Goal: Task Accomplishment & Management: Use online tool/utility

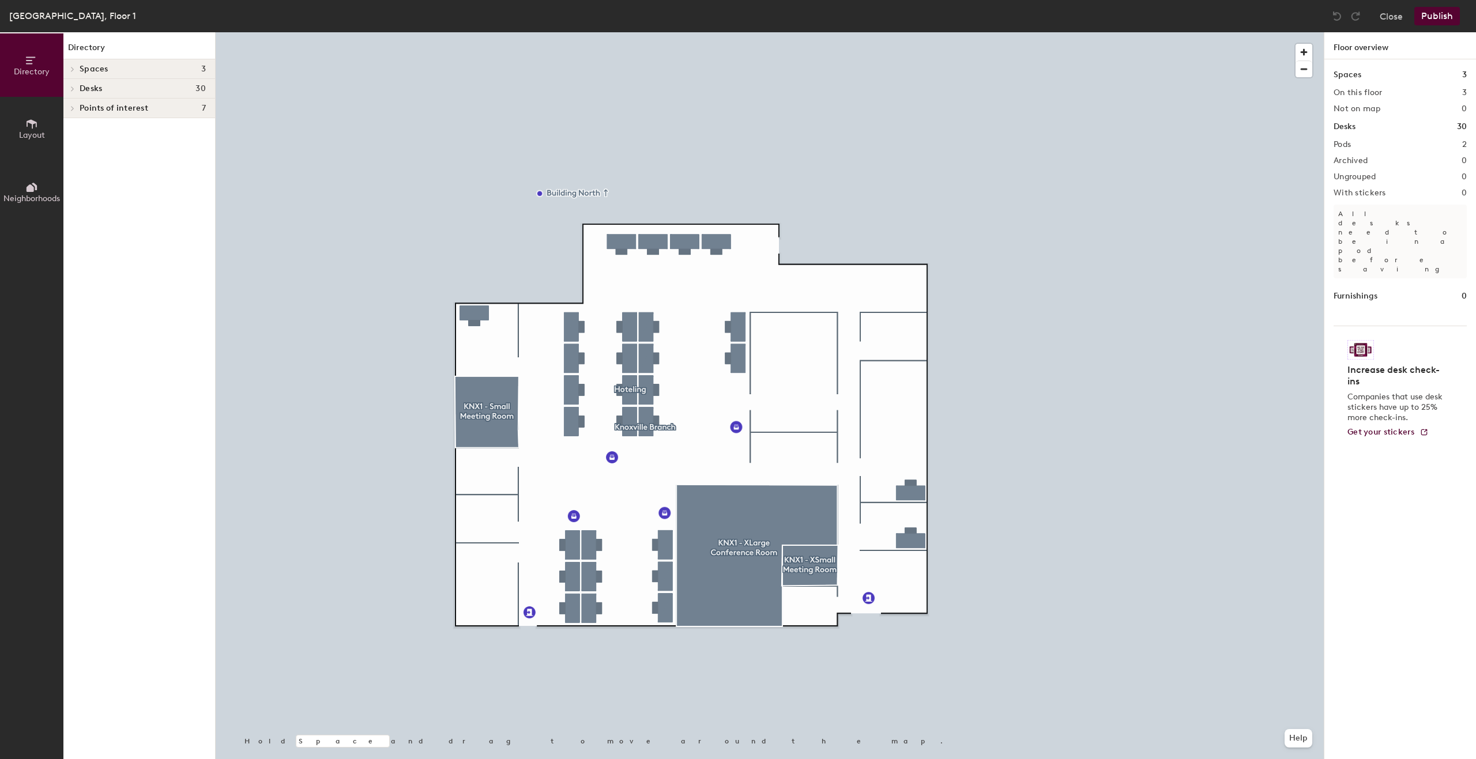
click at [816, 32] on div at bounding box center [770, 32] width 1108 height 0
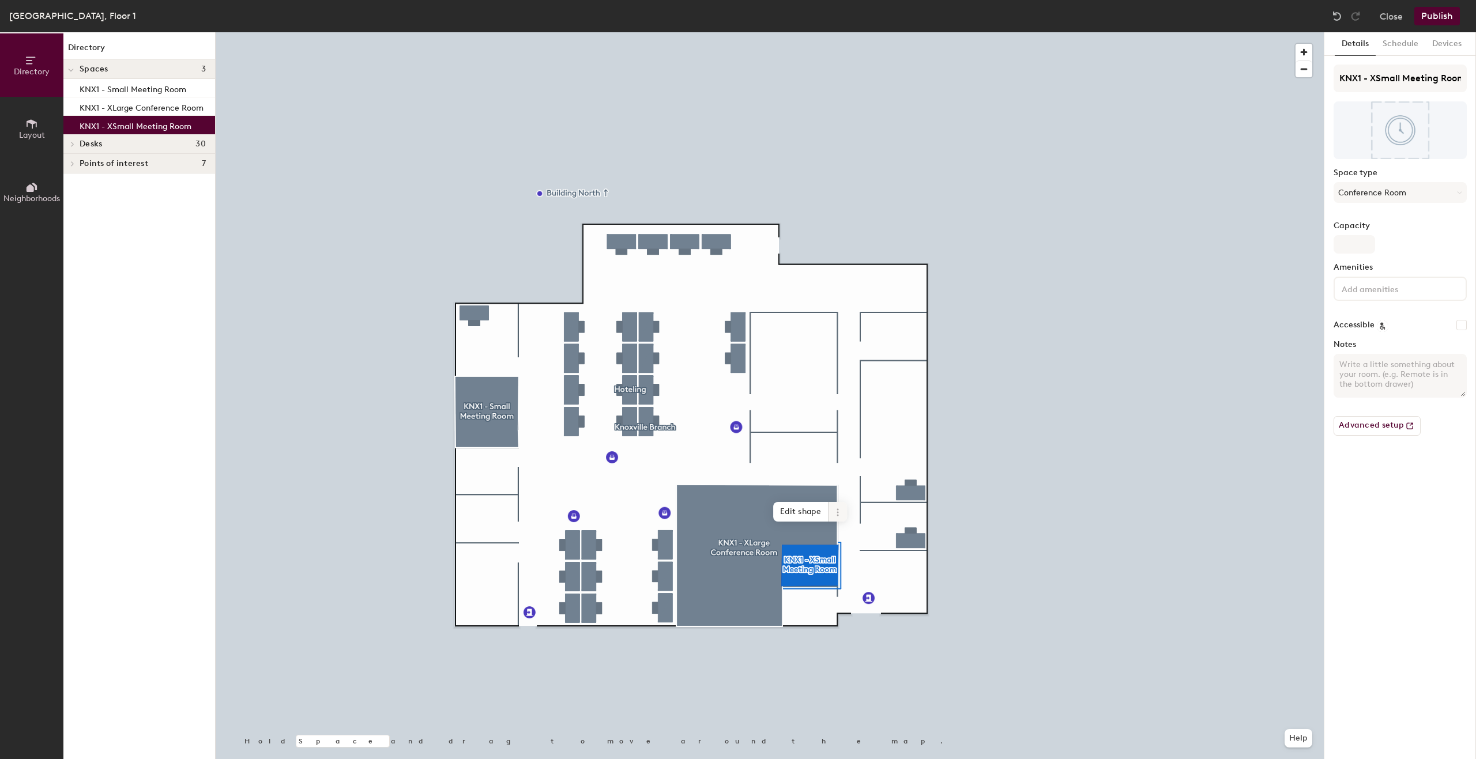
click at [837, 518] on span at bounding box center [838, 512] width 18 height 20
click at [856, 578] on span "Delete" at bounding box center [879, 578] width 103 height 20
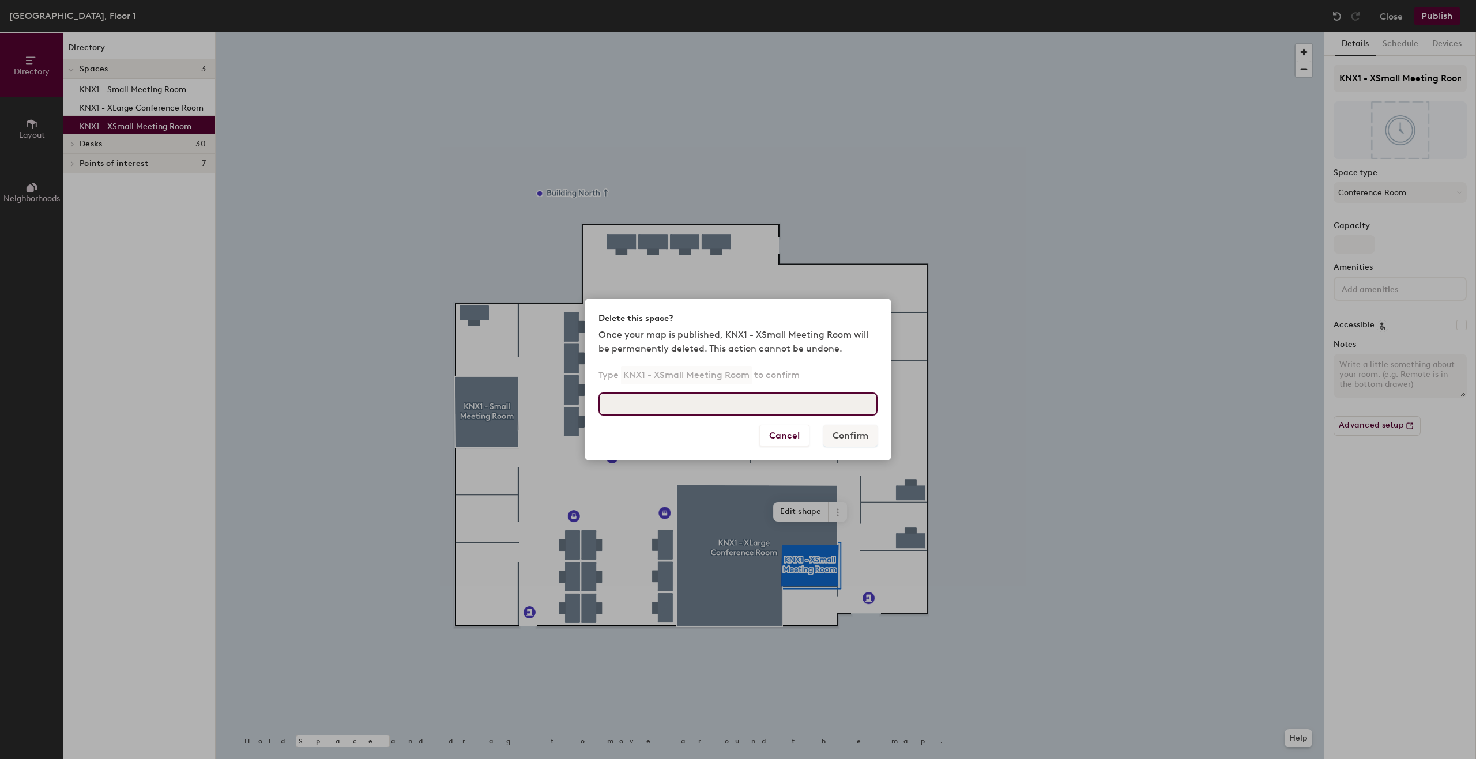
click at [709, 413] on input at bounding box center [737, 404] width 279 height 23
drag, startPoint x: 746, startPoint y: 375, endPoint x: 626, endPoint y: 380, distance: 120.0
click at [626, 380] on p "KNX1 - XSmall Meeting Room" at bounding box center [686, 375] width 131 height 18
click at [653, 411] on input at bounding box center [737, 404] width 279 height 23
type input "KNX1 - XSmall Meeting Room"
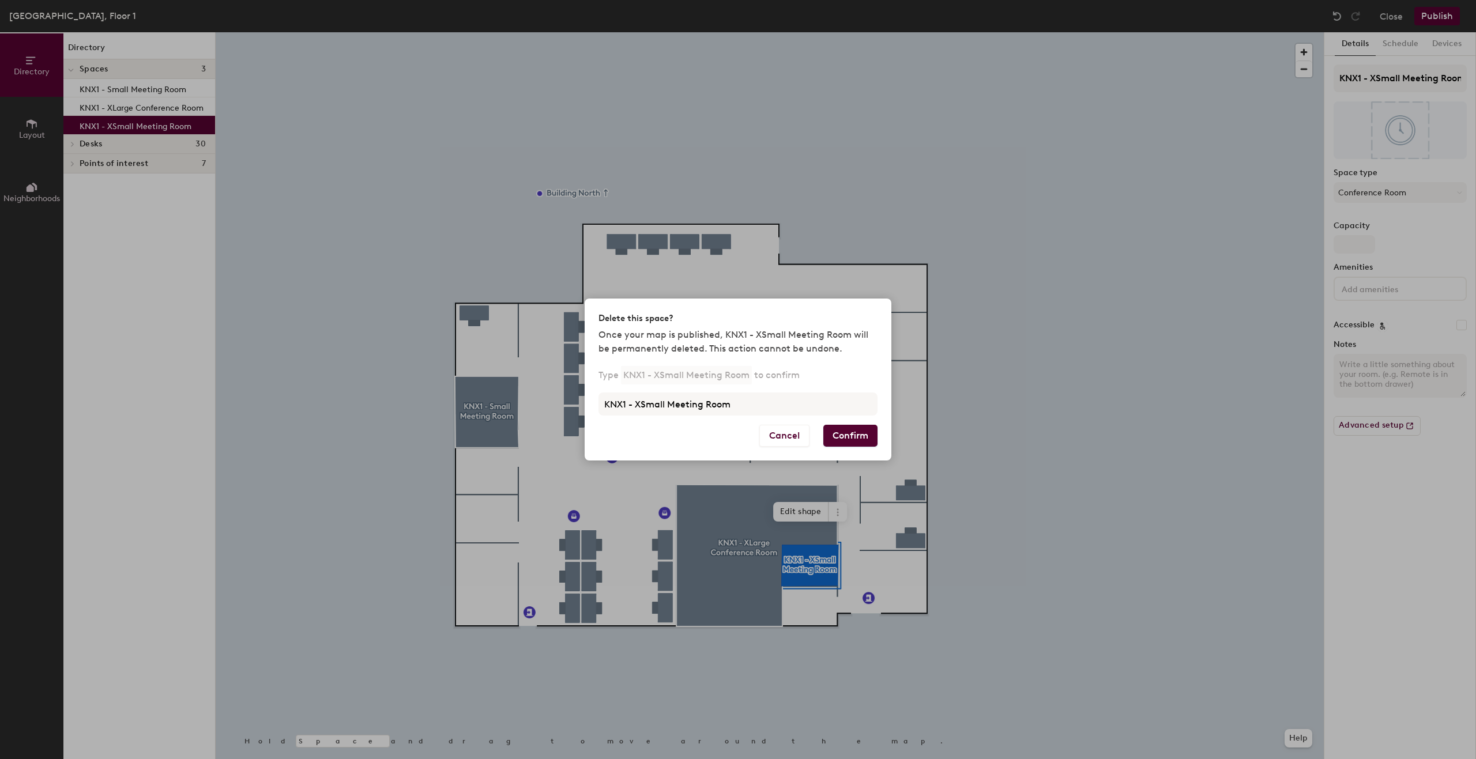
click at [854, 430] on button "Confirm" at bounding box center [850, 436] width 54 height 22
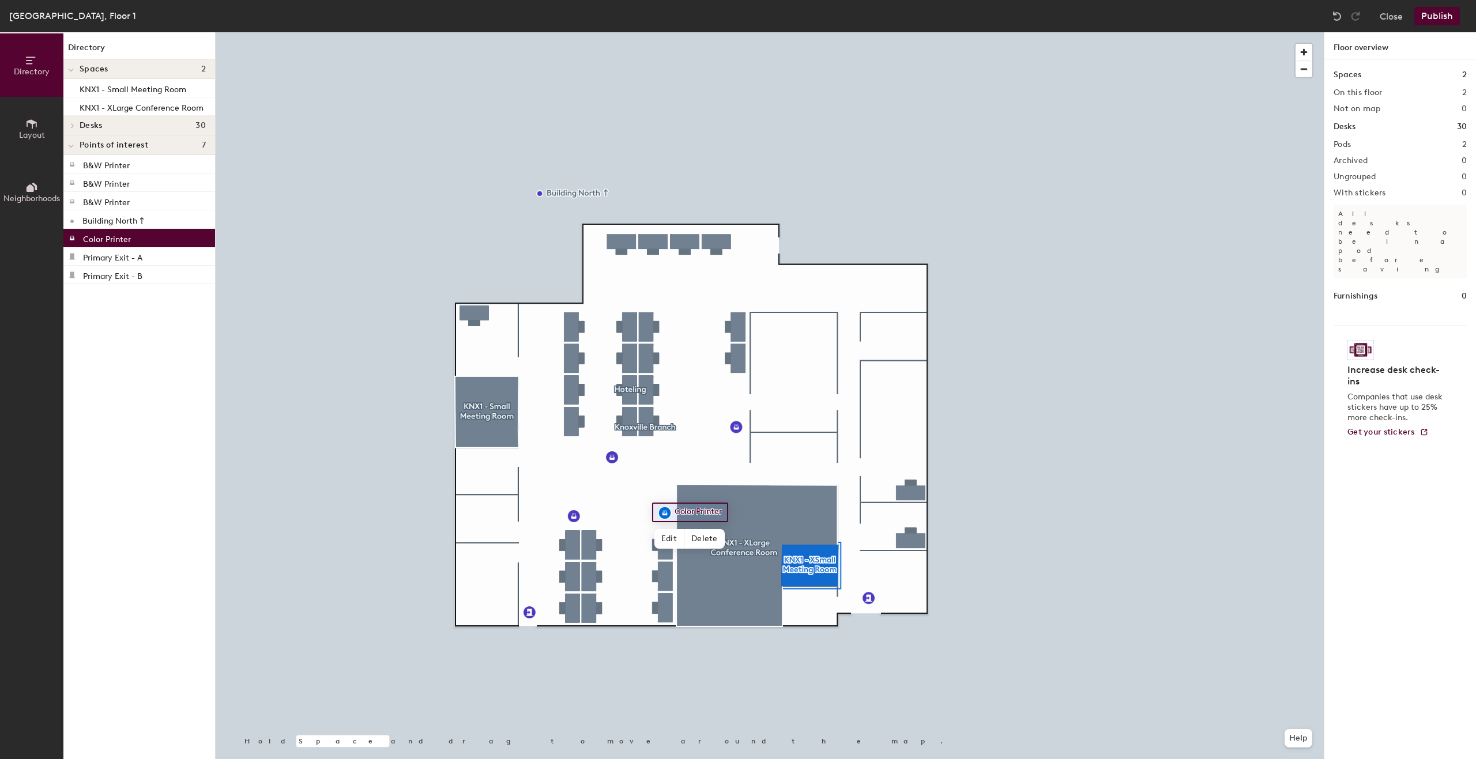
click at [772, 32] on div at bounding box center [770, 32] width 1108 height 0
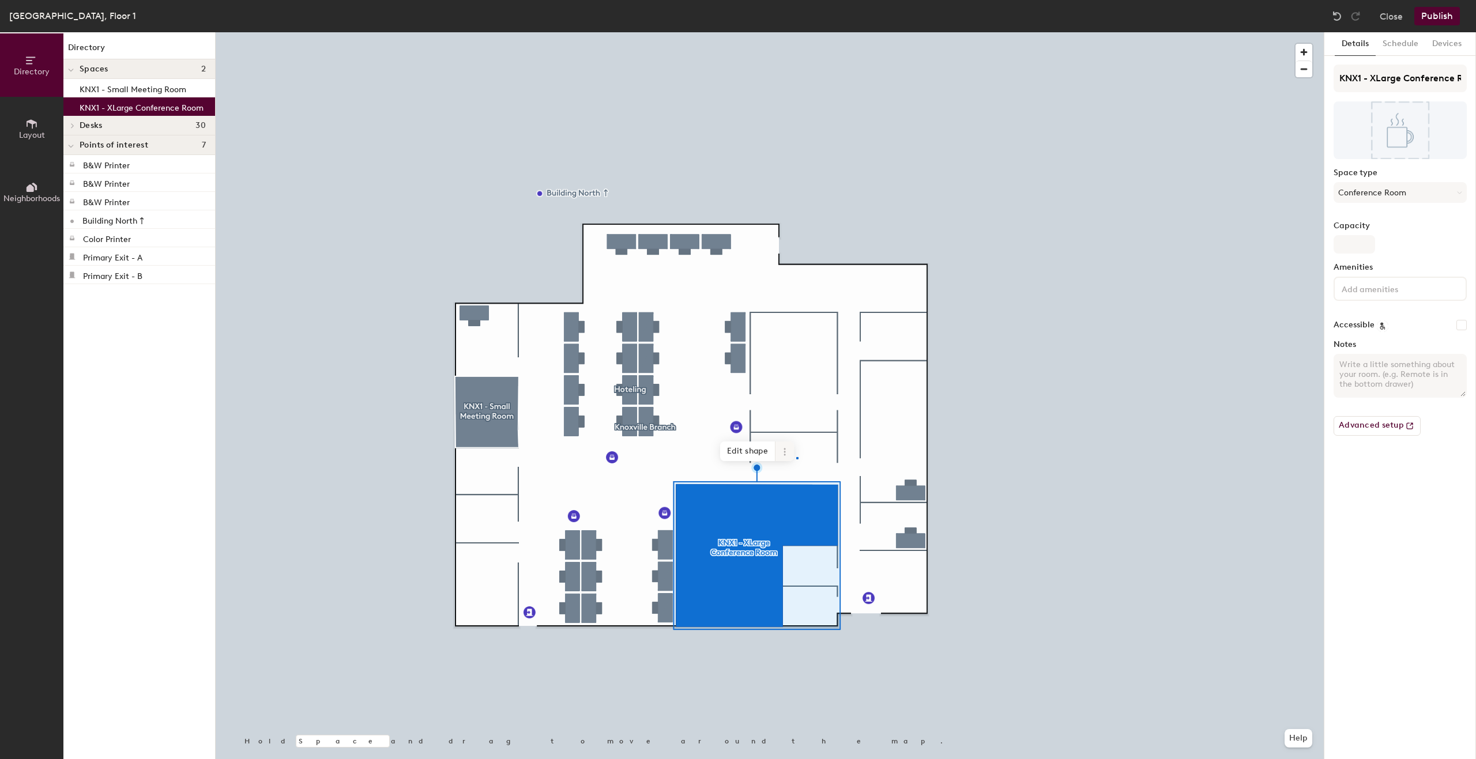
click at [796, 32] on div at bounding box center [770, 32] width 1108 height 0
click at [782, 454] on icon at bounding box center [784, 451] width 9 height 9
click at [809, 513] on span "Delete" at bounding box center [826, 518] width 103 height 20
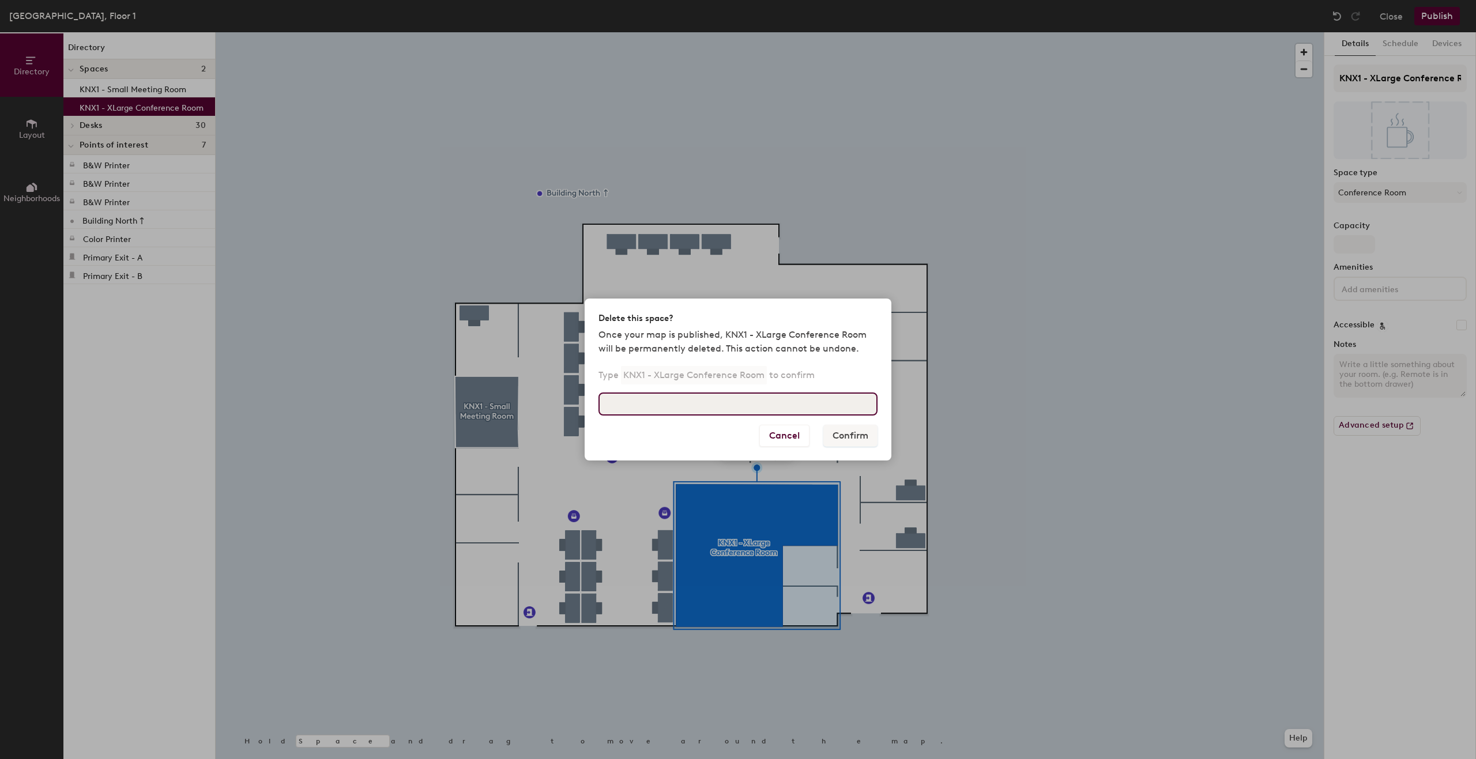
click at [760, 400] on input at bounding box center [737, 404] width 279 height 23
type input "KNX1 - XLarge Conference Room"
click at [868, 433] on button "Confirm" at bounding box center [850, 436] width 54 height 22
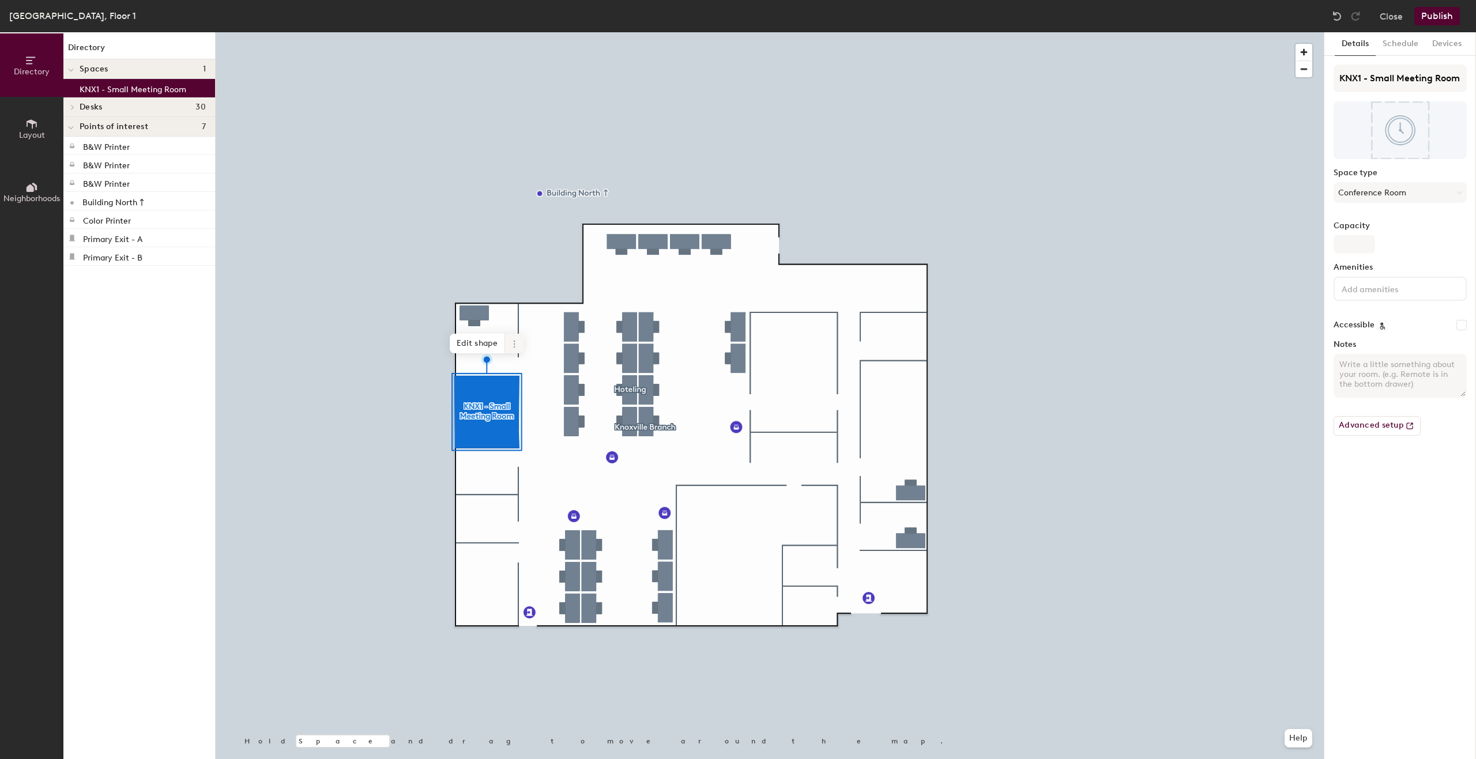
click at [514, 341] on icon at bounding box center [514, 341] width 2 height 2
click at [538, 409] on span "Delete" at bounding box center [555, 410] width 103 height 20
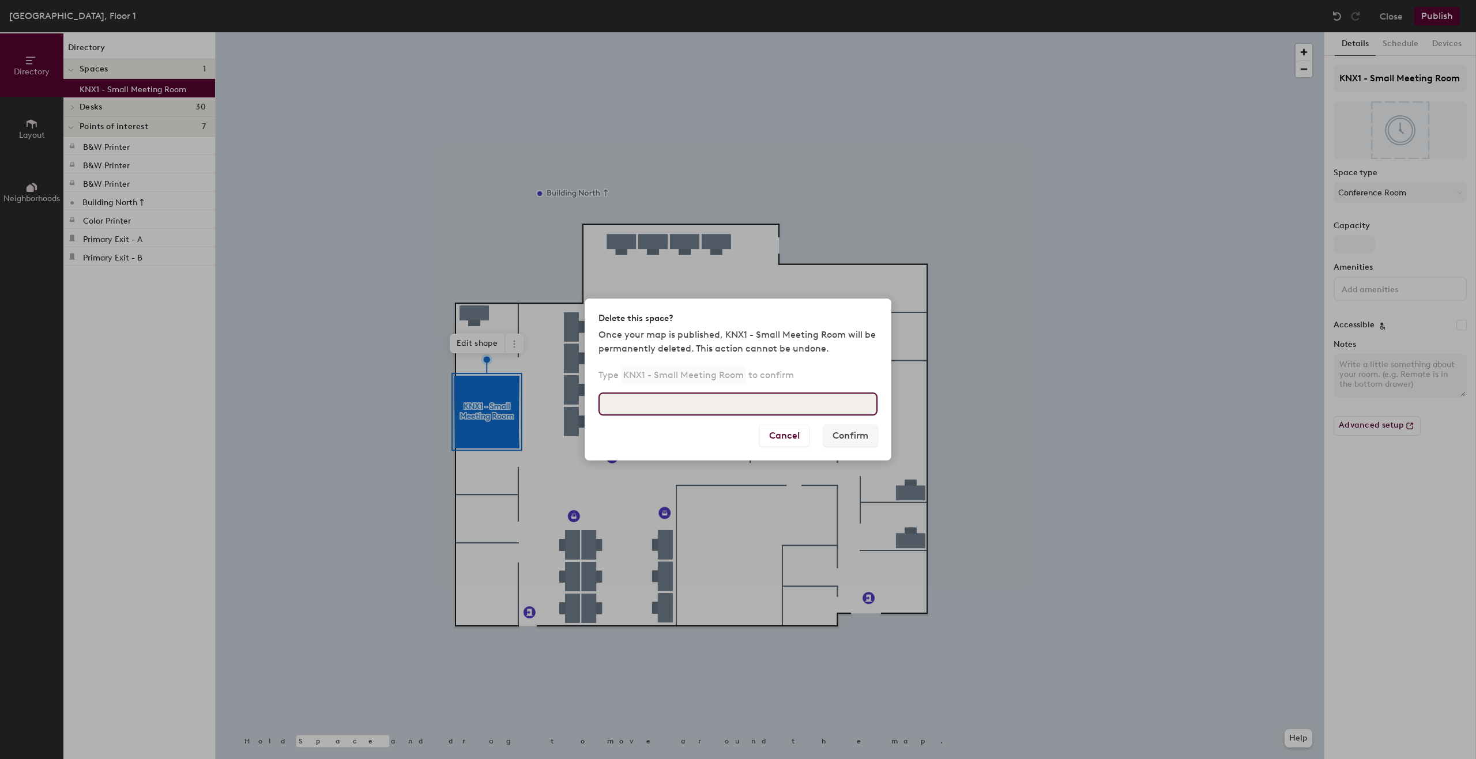
click at [740, 405] on input at bounding box center [737, 404] width 279 height 23
type input "KNX1 - Small Meeting Room"
click at [842, 442] on button "Confirm" at bounding box center [850, 436] width 54 height 22
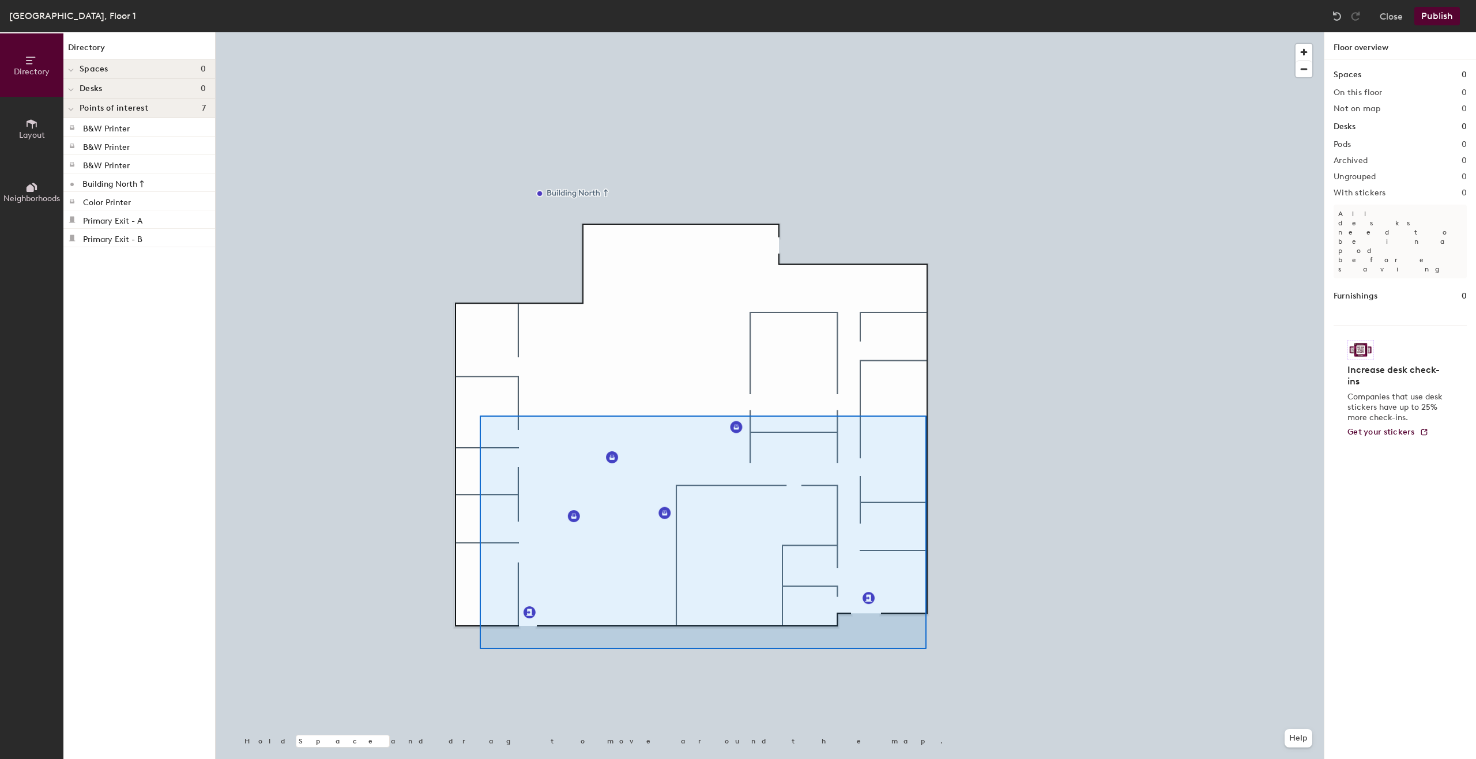
click at [468, 32] on div at bounding box center [770, 32] width 1108 height 0
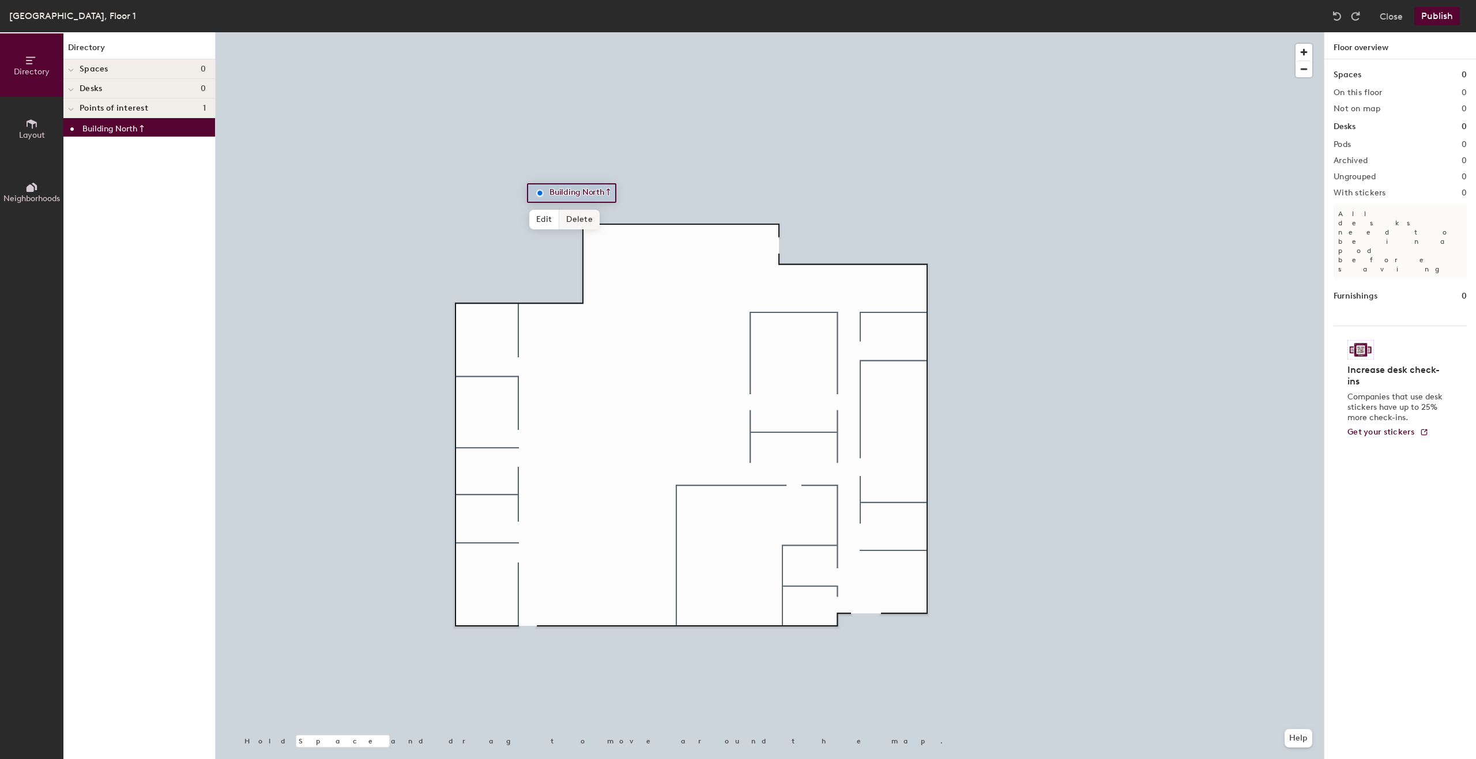
click at [596, 224] on span "Delete" at bounding box center [579, 220] width 40 height 20
click at [1441, 14] on button "Publish" at bounding box center [1437, 16] width 46 height 18
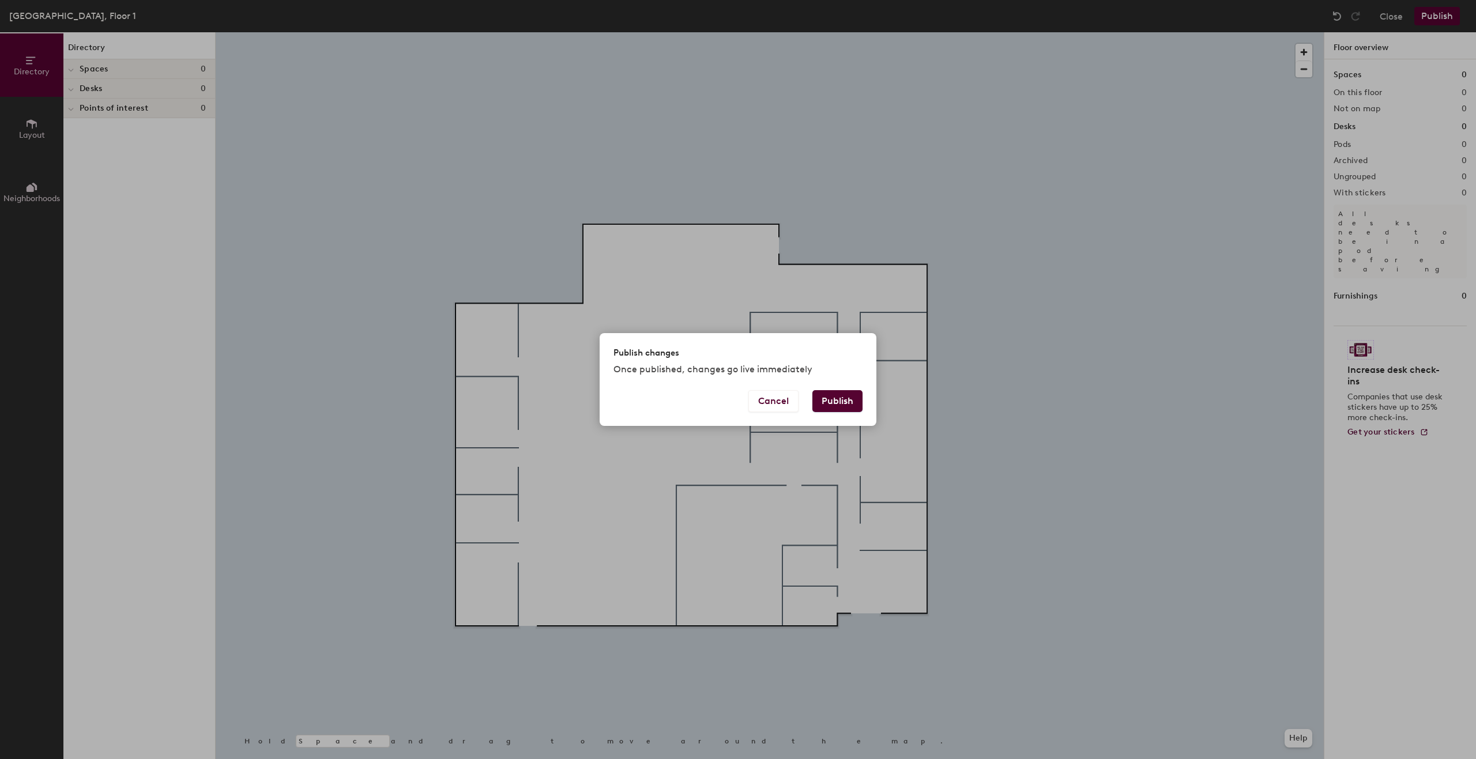
click at [841, 405] on button "Publish" at bounding box center [837, 401] width 50 height 22
